Goal: Information Seeking & Learning: Stay updated

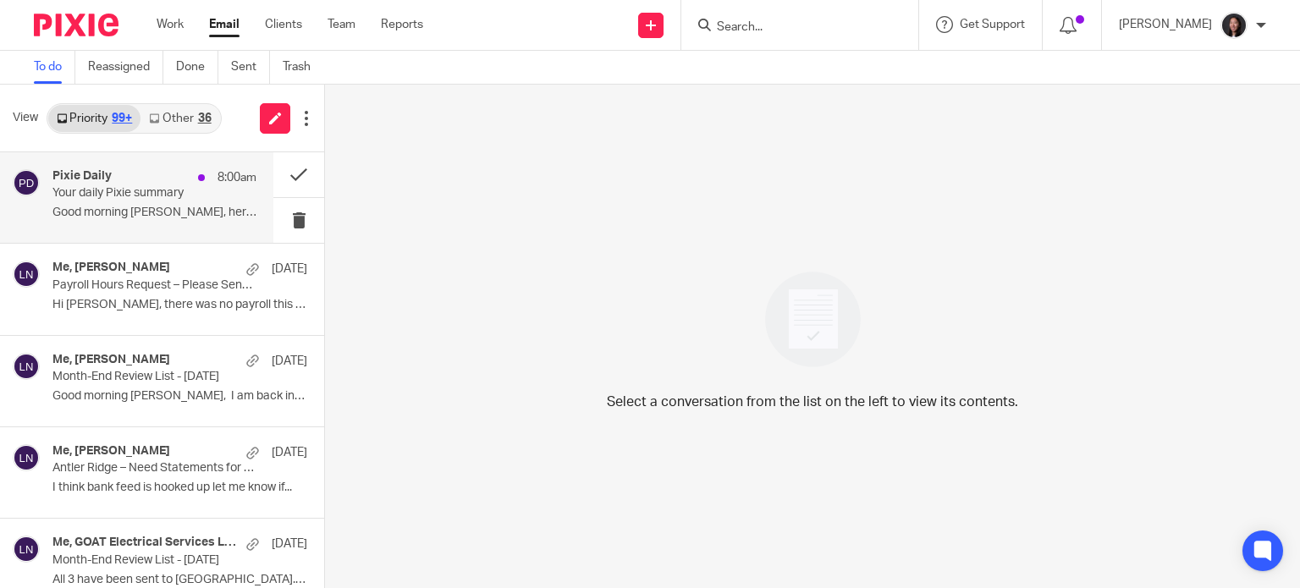
click at [120, 179] on div "Pixie Daily 8:00am" at bounding box center [154, 177] width 204 height 17
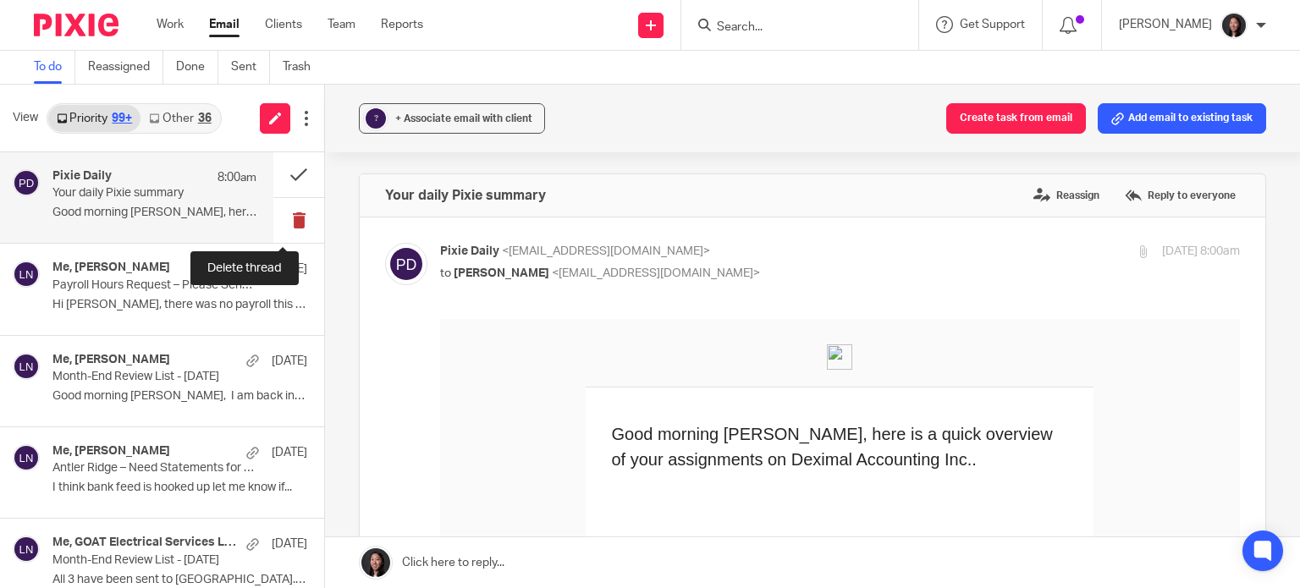
click at [289, 210] on button at bounding box center [298, 220] width 51 height 45
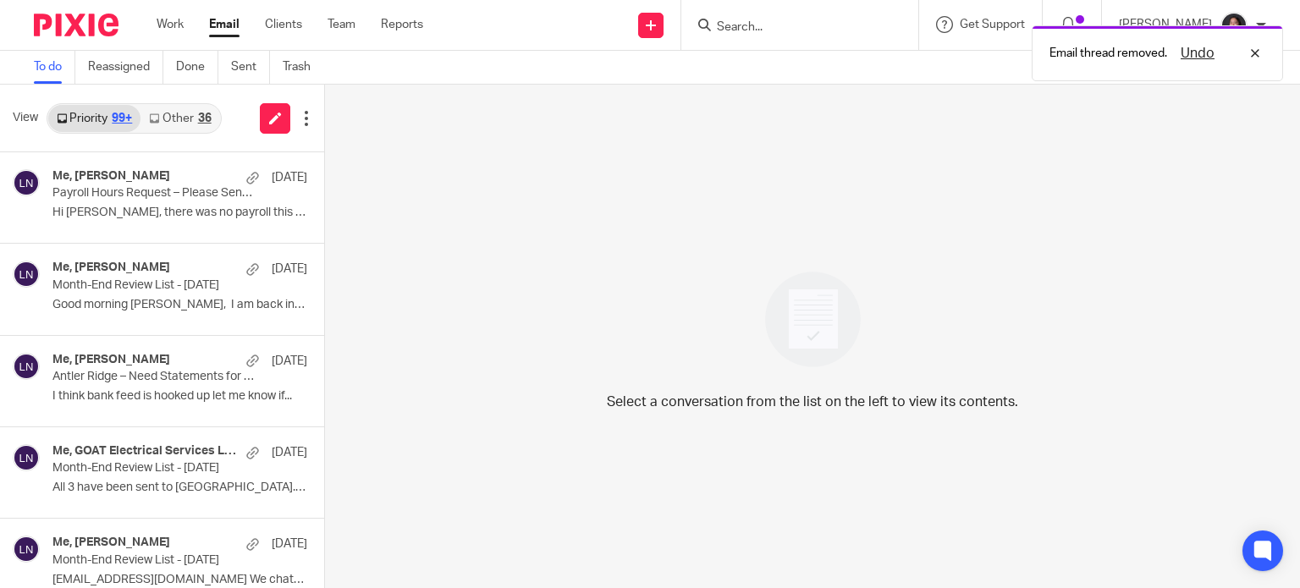
click at [186, 122] on link "Other 36" at bounding box center [179, 118] width 79 height 27
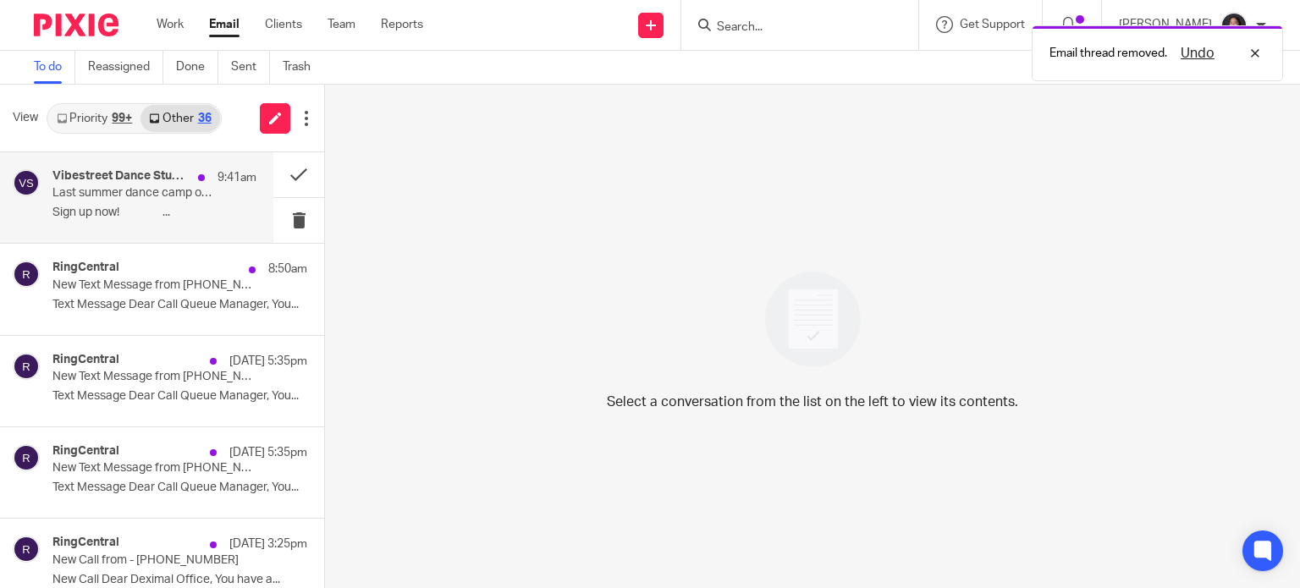
click at [151, 212] on p "Sign up now! ͏ ͏ ͏ ͏ ͏ ͏ ͏ ͏ ͏ ͏ ͏ ͏ ͏ ͏ ͏ ͏ ͏..." at bounding box center [154, 213] width 204 height 14
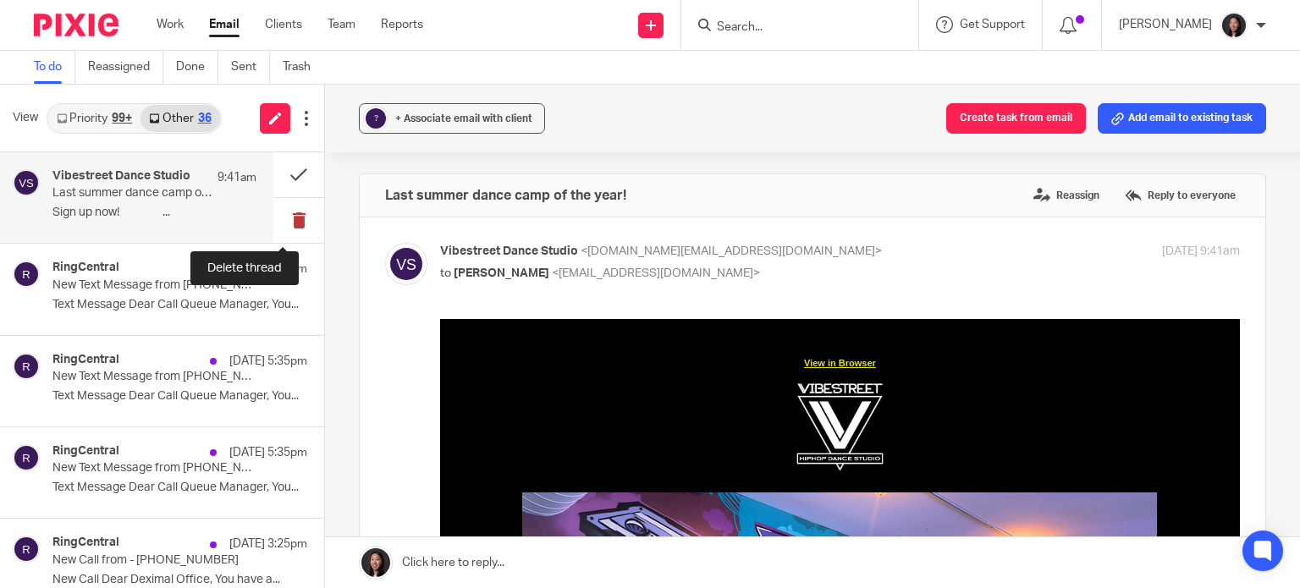
click at [273, 217] on button at bounding box center [298, 220] width 51 height 45
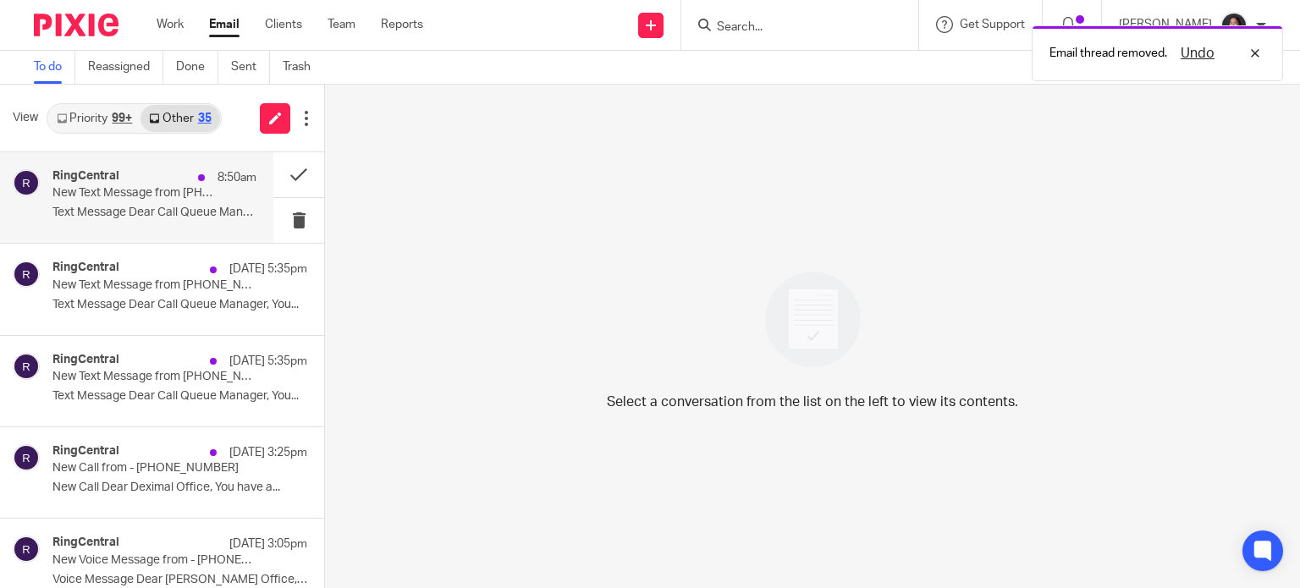
click at [211, 211] on p "Text Message Dear Call Queue Manager, You..." at bounding box center [154, 213] width 204 height 14
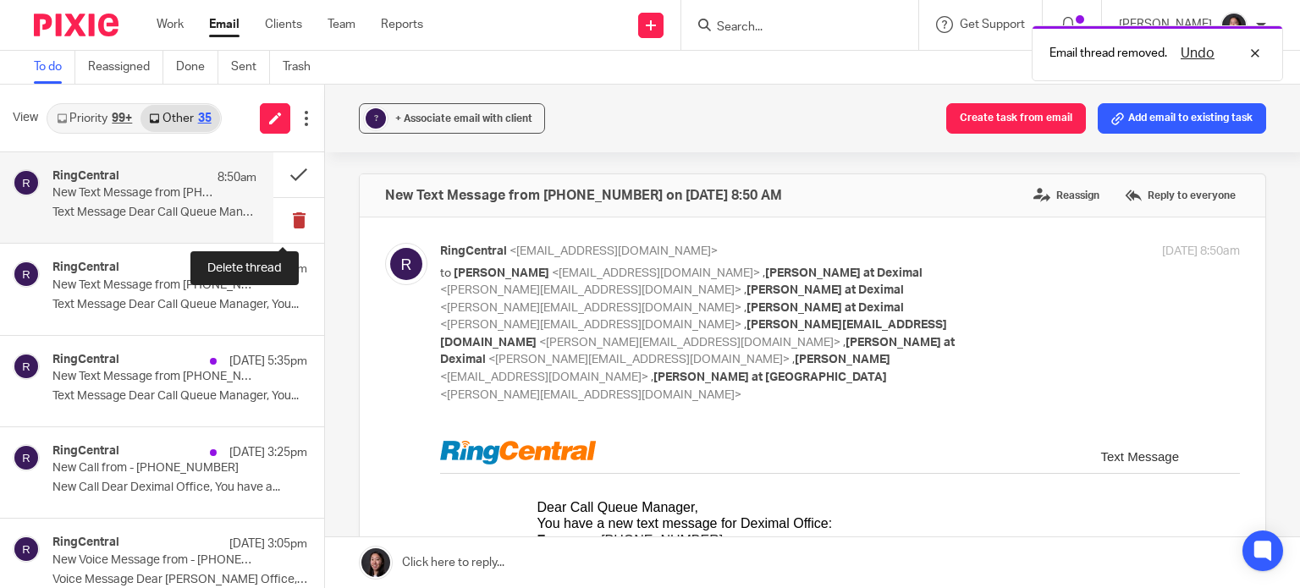
click at [273, 217] on button at bounding box center [298, 220] width 51 height 45
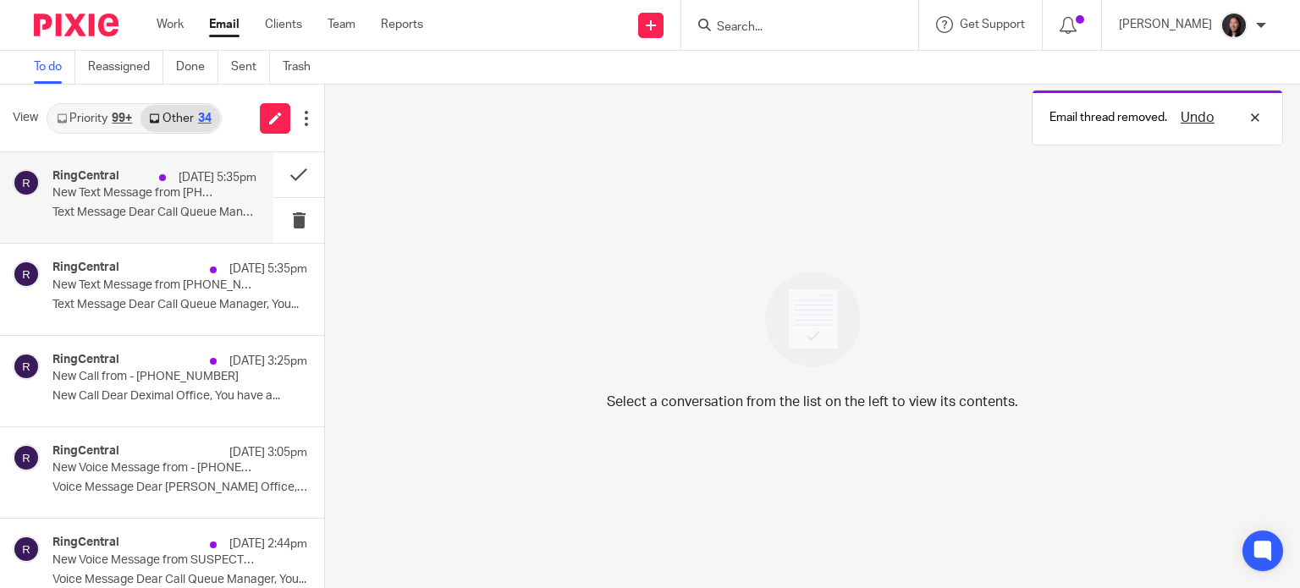
click at [204, 203] on div "RingCentral [DATE] 5:35pm New Text Message from [PHONE_NUMBER] on [DATE] 5:35 P…" at bounding box center [154, 197] width 204 height 57
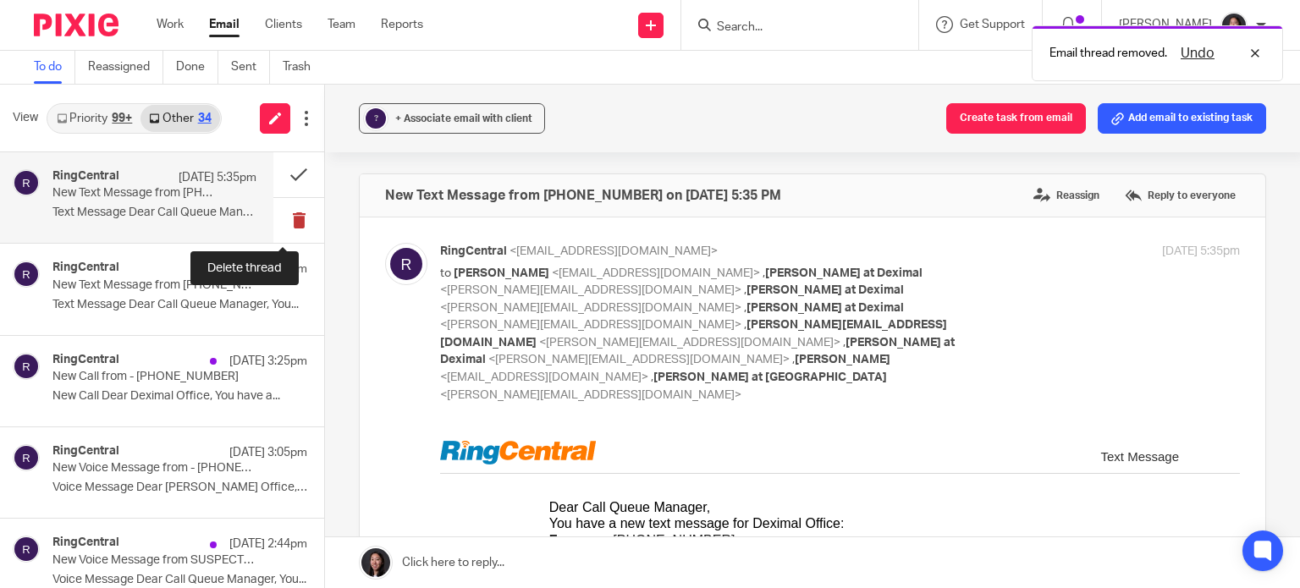
click at [273, 209] on button at bounding box center [298, 220] width 51 height 45
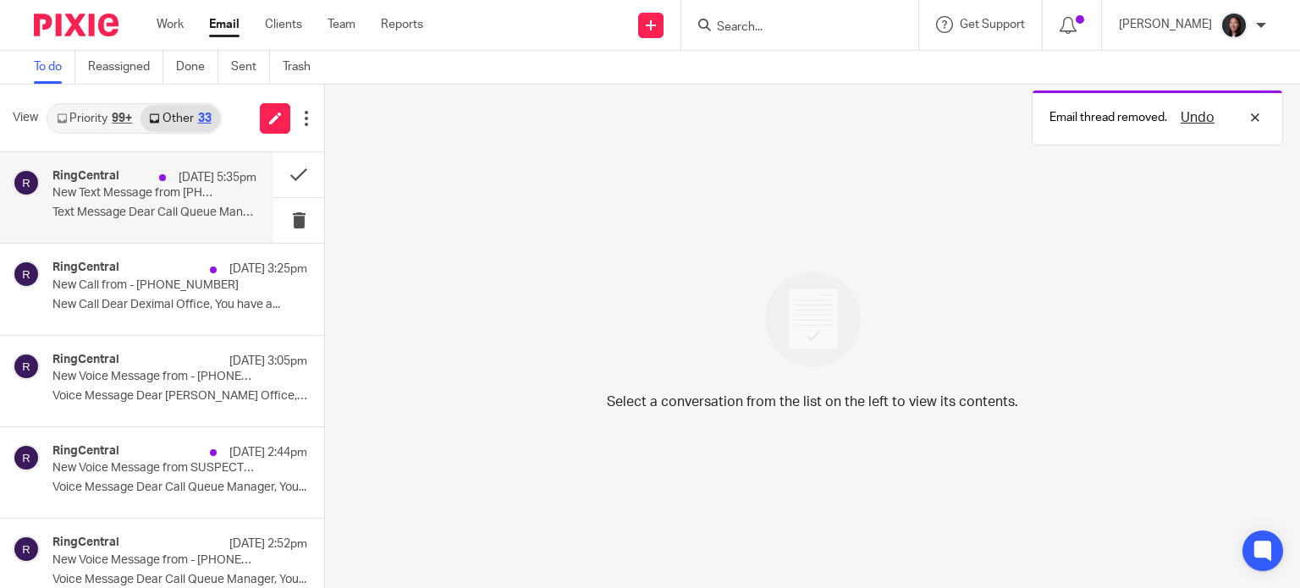
click at [158, 189] on p "New Text Message from [PHONE_NUMBER] on [DATE] 5:35 PM" at bounding box center [133, 193] width 163 height 14
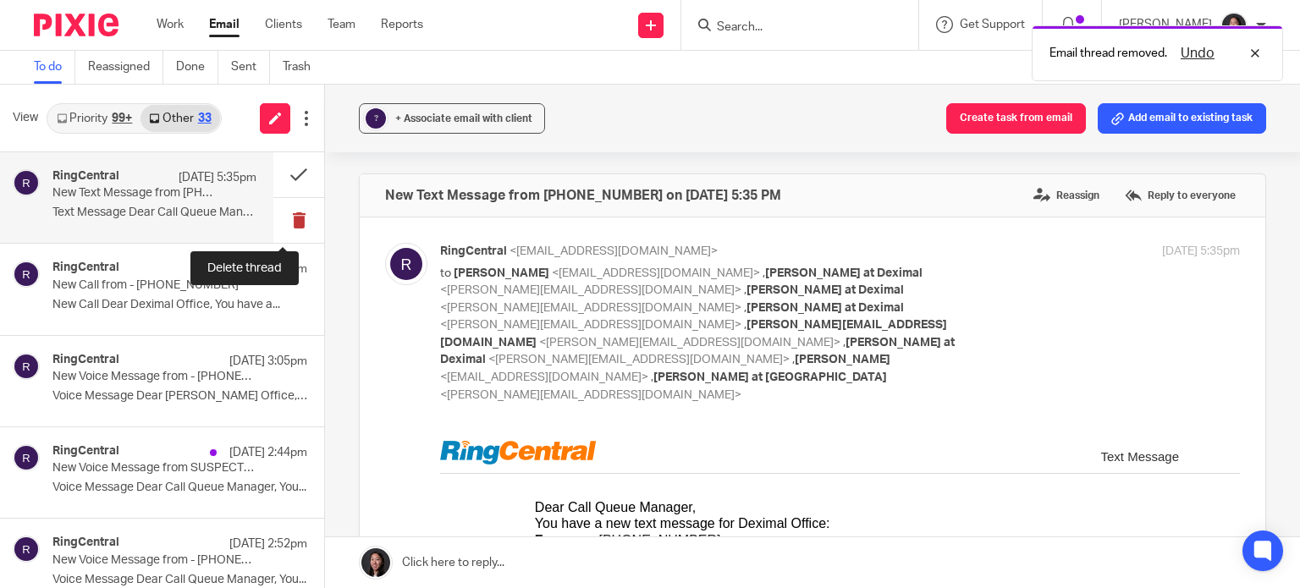
click at [273, 208] on button at bounding box center [298, 220] width 51 height 45
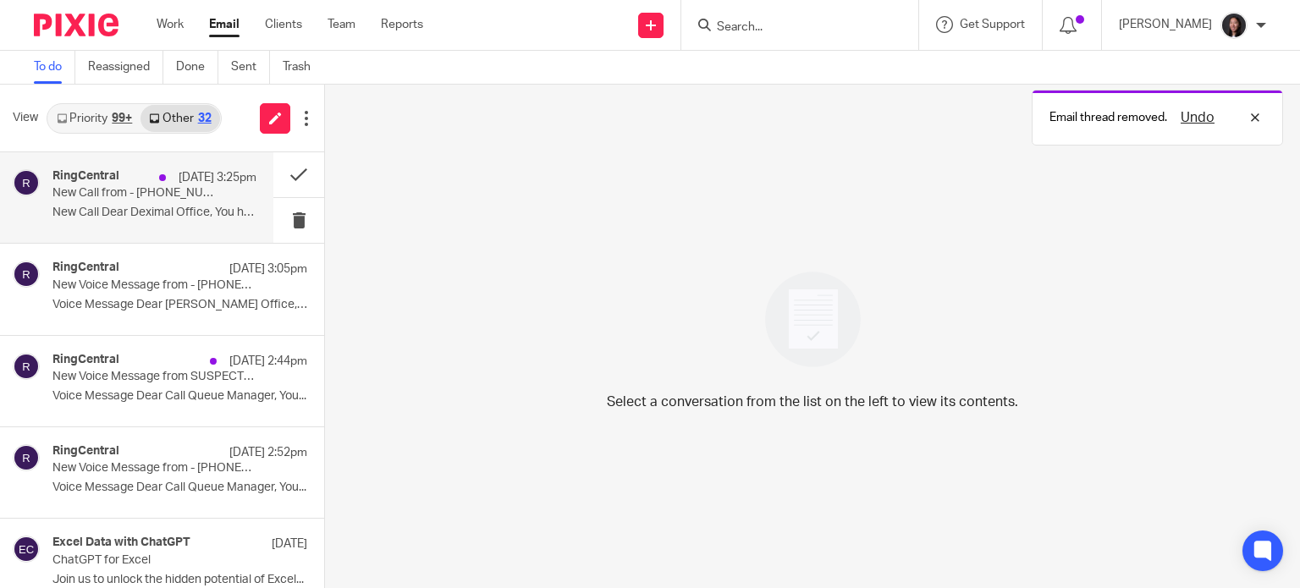
click at [171, 212] on p "New Call Dear Deximal Office, You have a..." at bounding box center [154, 213] width 204 height 14
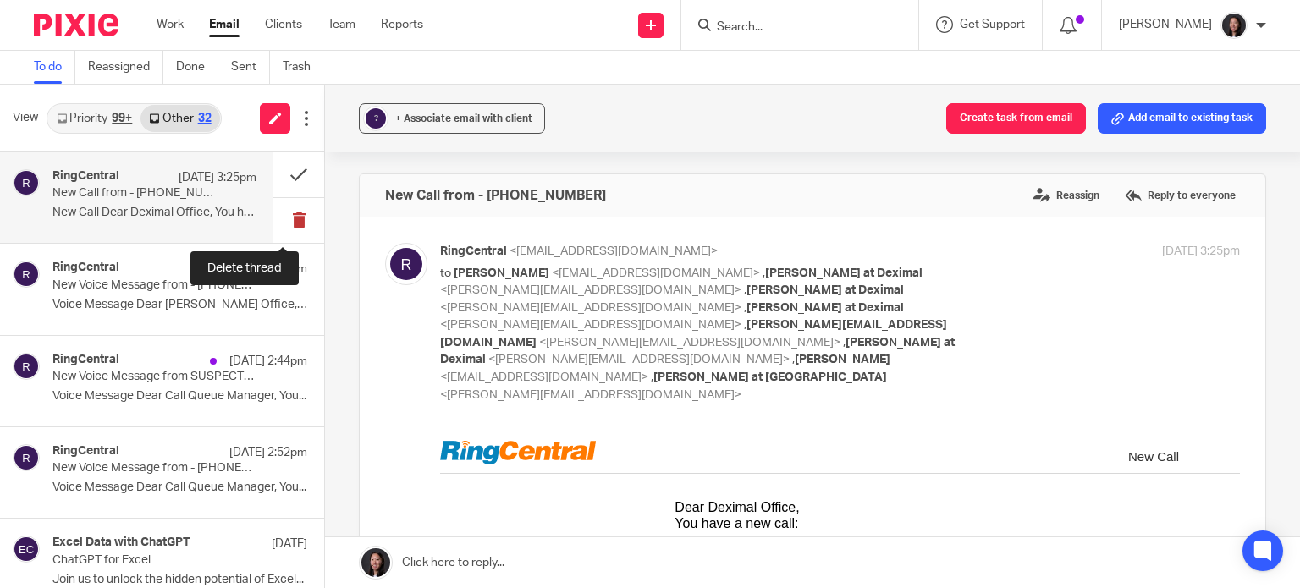
click at [283, 217] on button at bounding box center [298, 220] width 51 height 45
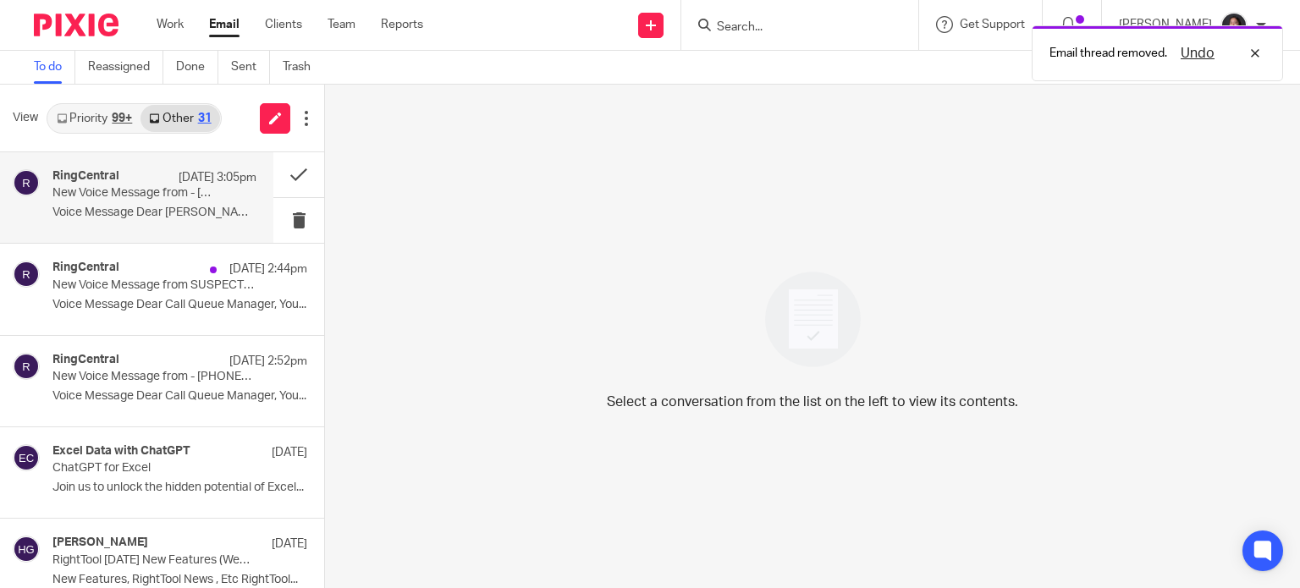
click at [215, 219] on p "Voice Message Dear [PERSON_NAME] Office, You have..." at bounding box center [154, 213] width 204 height 14
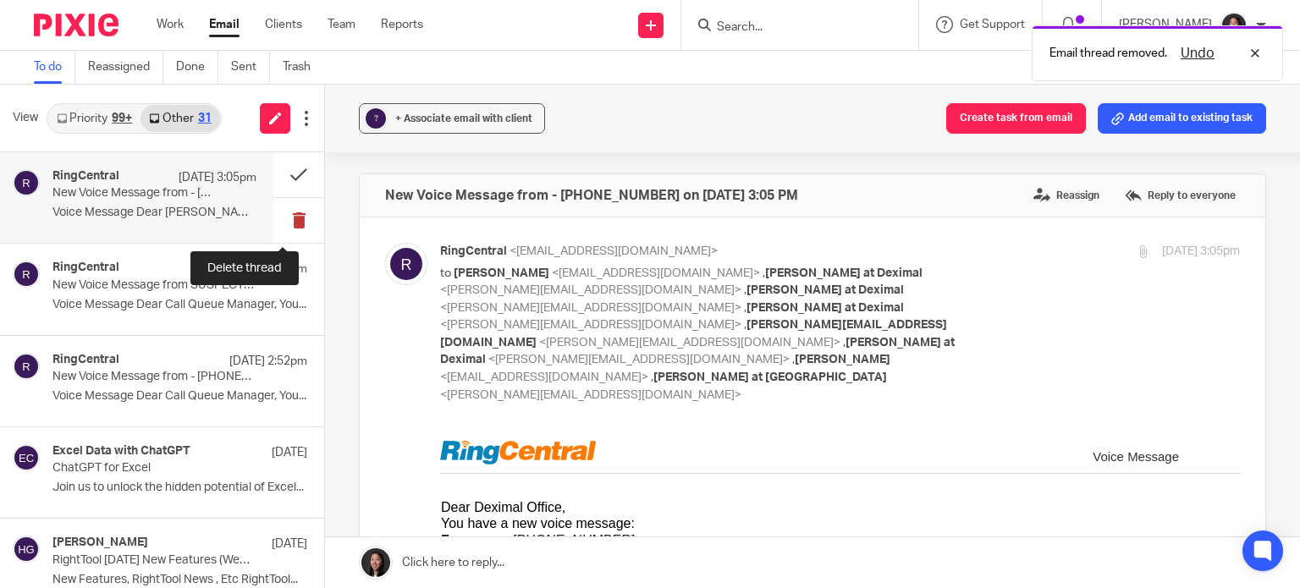
click at [273, 220] on button at bounding box center [298, 220] width 51 height 45
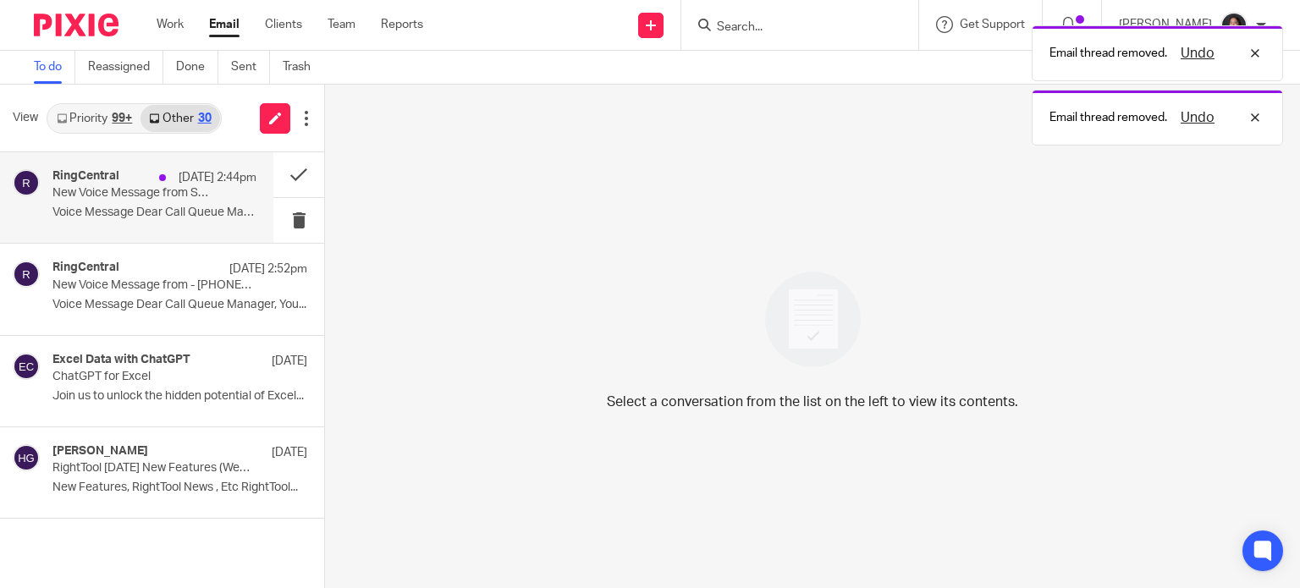
click at [184, 212] on p "Voice Message Dear Call Queue Manager, You..." at bounding box center [154, 213] width 204 height 14
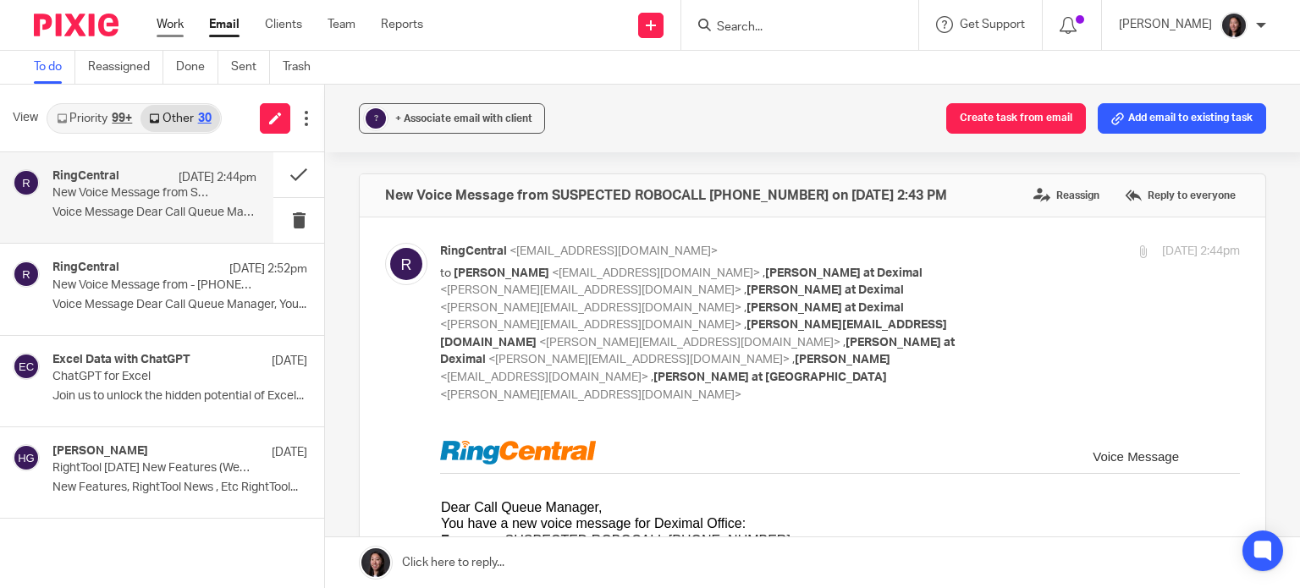
click at [180, 25] on link "Work" at bounding box center [170, 24] width 27 height 17
